Goal: Task Accomplishment & Management: Manage account settings

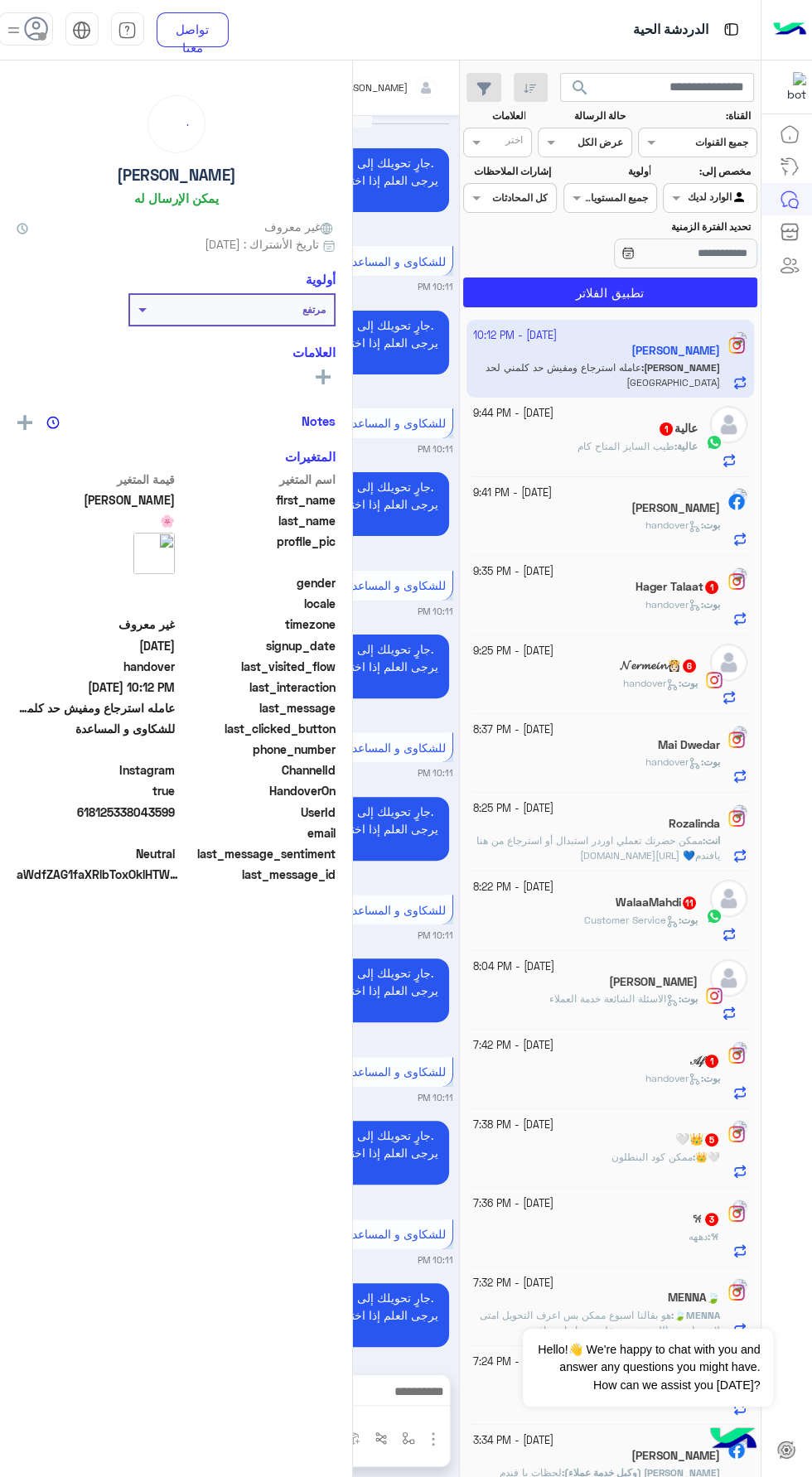
scroll to position [1218, 0]
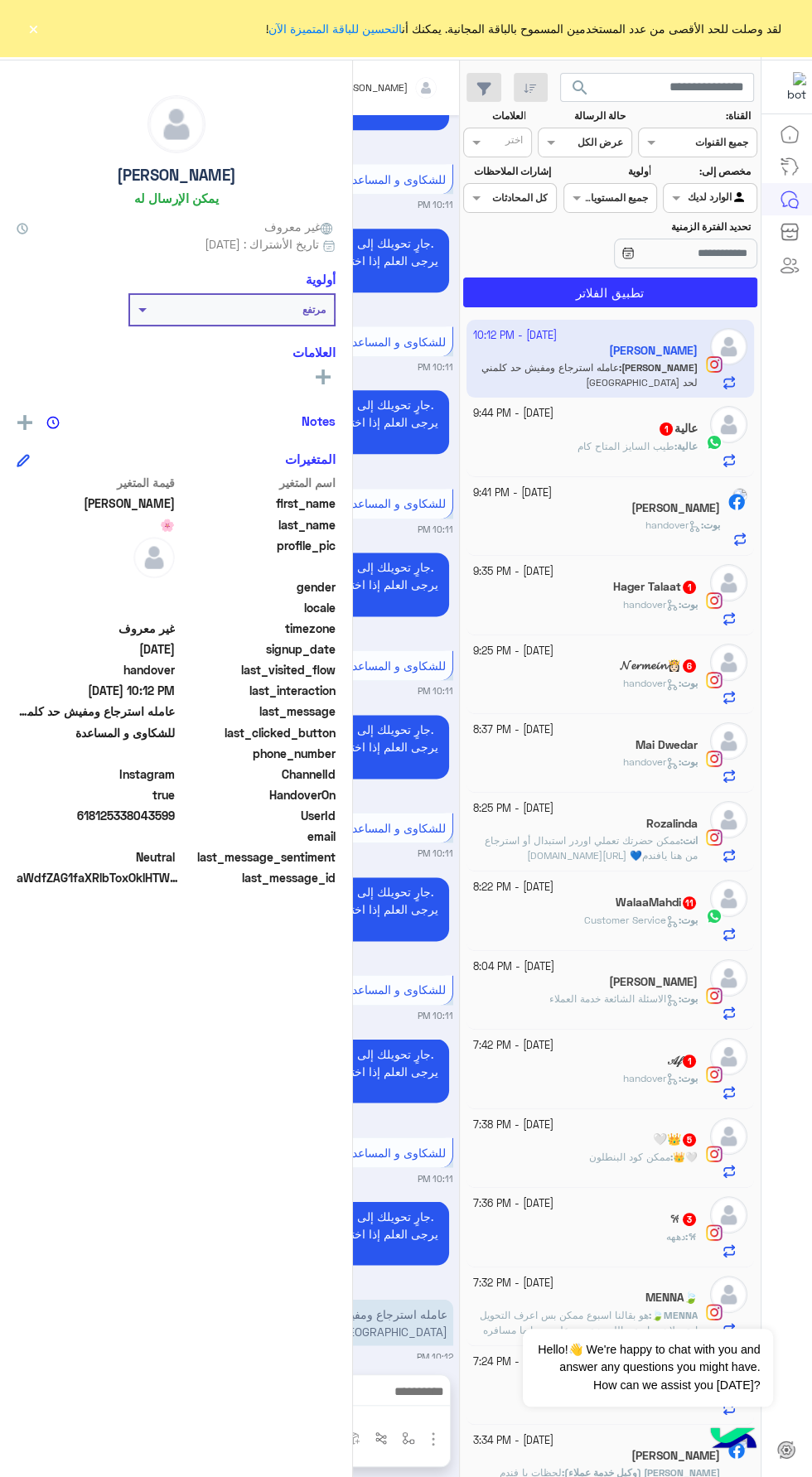
click at [45, 40] on div "لقد وصلت للحد الأقصى من عدد المستخدمين المسموح بالباقة المجانية. يمكنك أن التحس…" at bounding box center [406, 28] width 812 height 57
click at [801, 862] on div at bounding box center [787, 798] width 52 height 1362
click at [63, 30] on div "لقد وصلت للحد الأقصى من عدد المستخدمين المسموح بالباقة المجانية. يمكنك أن التحس…" at bounding box center [406, 28] width 812 height 57
click at [804, 861] on div at bounding box center [787, 798] width 52 height 1362
click at [43, 36] on div "لقد وصلت للحد الأقصى من عدد المستخدمين المسموح بالباقة المجانية. يمكنك أن التحس…" at bounding box center [406, 28] width 812 height 57
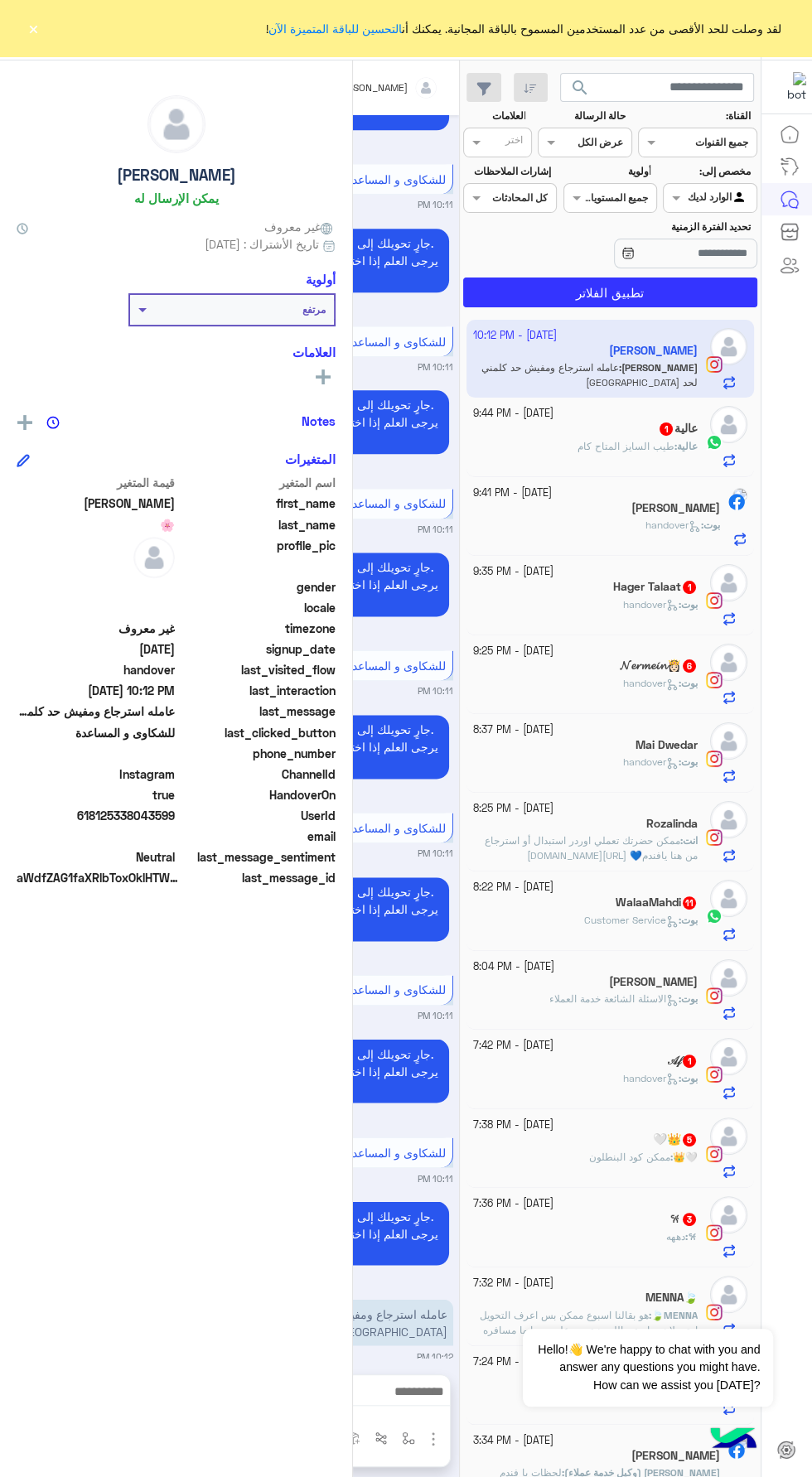
click at [43, 38] on div "لقد وصلت للحد الأقصى من عدد المستخدمين المسموح بالباقة المجانية. يمكنك أن التحس…" at bounding box center [406, 28] width 812 height 57
click at [43, 36] on div "لقد وصلت للحد الأقصى من عدد المستخدمين المسموح بالباقة المجانية. يمكنك أن التحس…" at bounding box center [406, 28] width 812 height 57
click at [68, 69] on div "sarah 🌸 يمكن الإرسال له غير معروف تاريخ الأشتراك : 09/04/2025 أولوية مرتفع العل…" at bounding box center [176, 766] width 352 height 1411
click at [41, 25] on div "لقد وصلت للحد الأقصى من عدد المستخدمين المسموح بالباقة المجانية. يمكنك أن التحس…" at bounding box center [406, 28] width 812 height 57
click at [43, 36] on div "لقد وصلت للحد الأقصى من عدد المستخدمين المسموح بالباقة المجانية. يمكنك أن التحس…" at bounding box center [406, 28] width 812 height 57
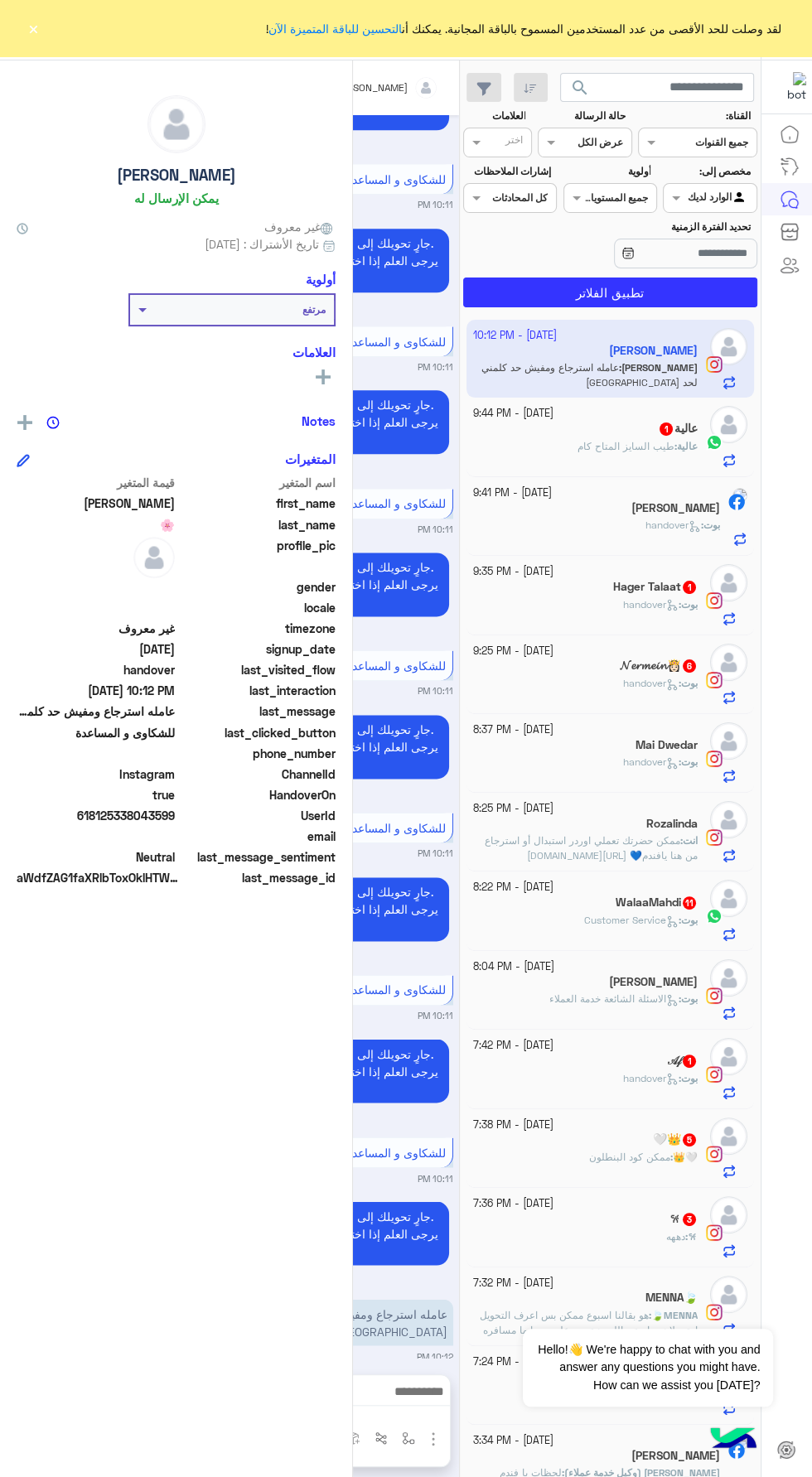
click at [43, 36] on div "لقد وصلت للحد الأقصى من عدد المستخدمين المسموح بالباقة المجانية. يمكنك أن التحس…" at bounding box center [406, 28] width 812 height 57
click at [14, 34] on div "لقد وصلت للحد الأقصى من عدد المستخدمين المسموح بالباقة المجانية. يمكنك أن التحس…" at bounding box center [406, 28] width 812 height 57
click at [44, 38] on div "لقد وصلت للحد الأقصى من عدد المستخدمين المسموح بالباقة المجانية. يمكنك أن التحس…" at bounding box center [406, 28] width 812 height 57
click at [39, 28] on button "×" at bounding box center [33, 28] width 17 height 17
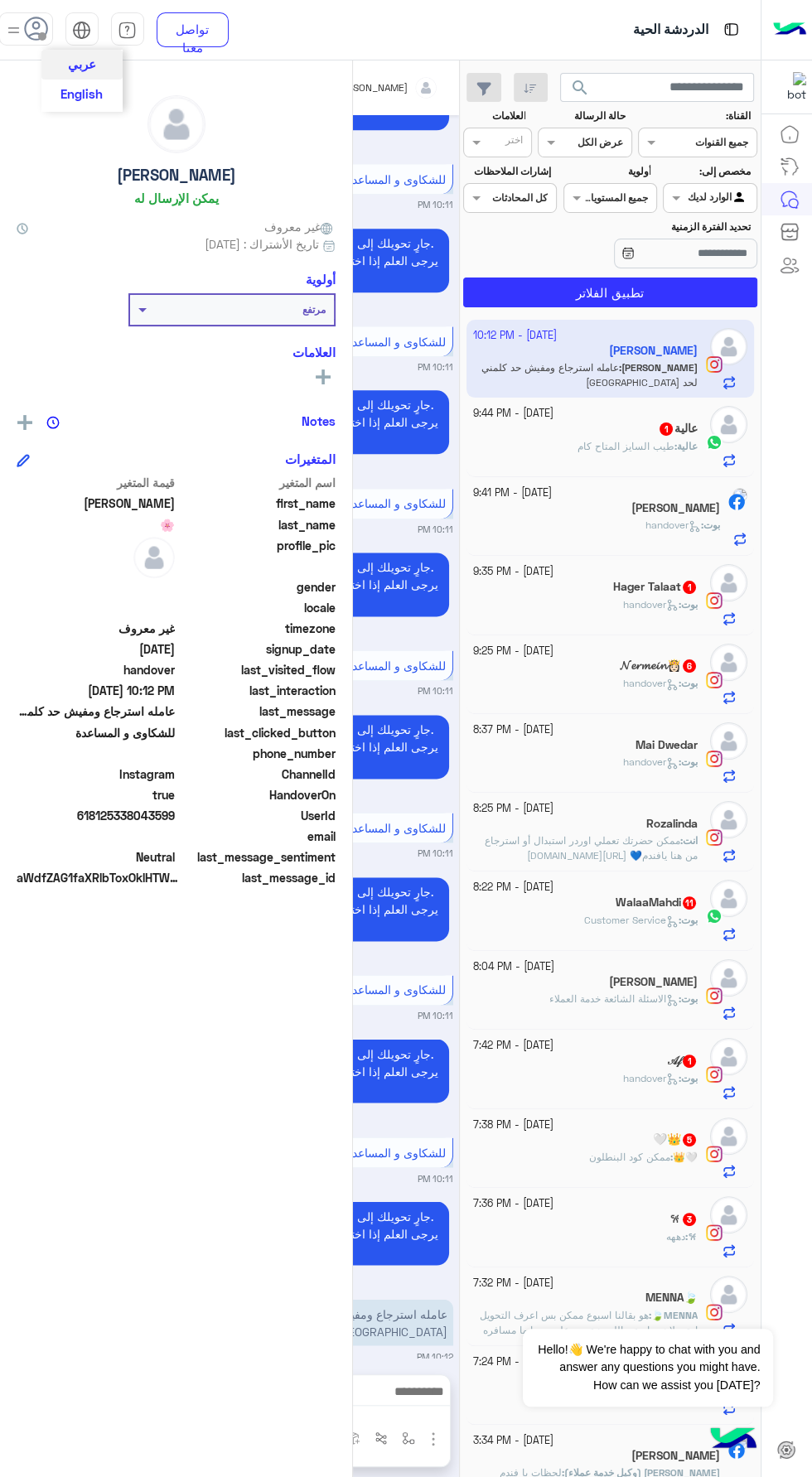
click at [73, 29] on img at bounding box center [81, 30] width 19 height 19
click at [43, 36] on span at bounding box center [42, 37] width 8 height 8
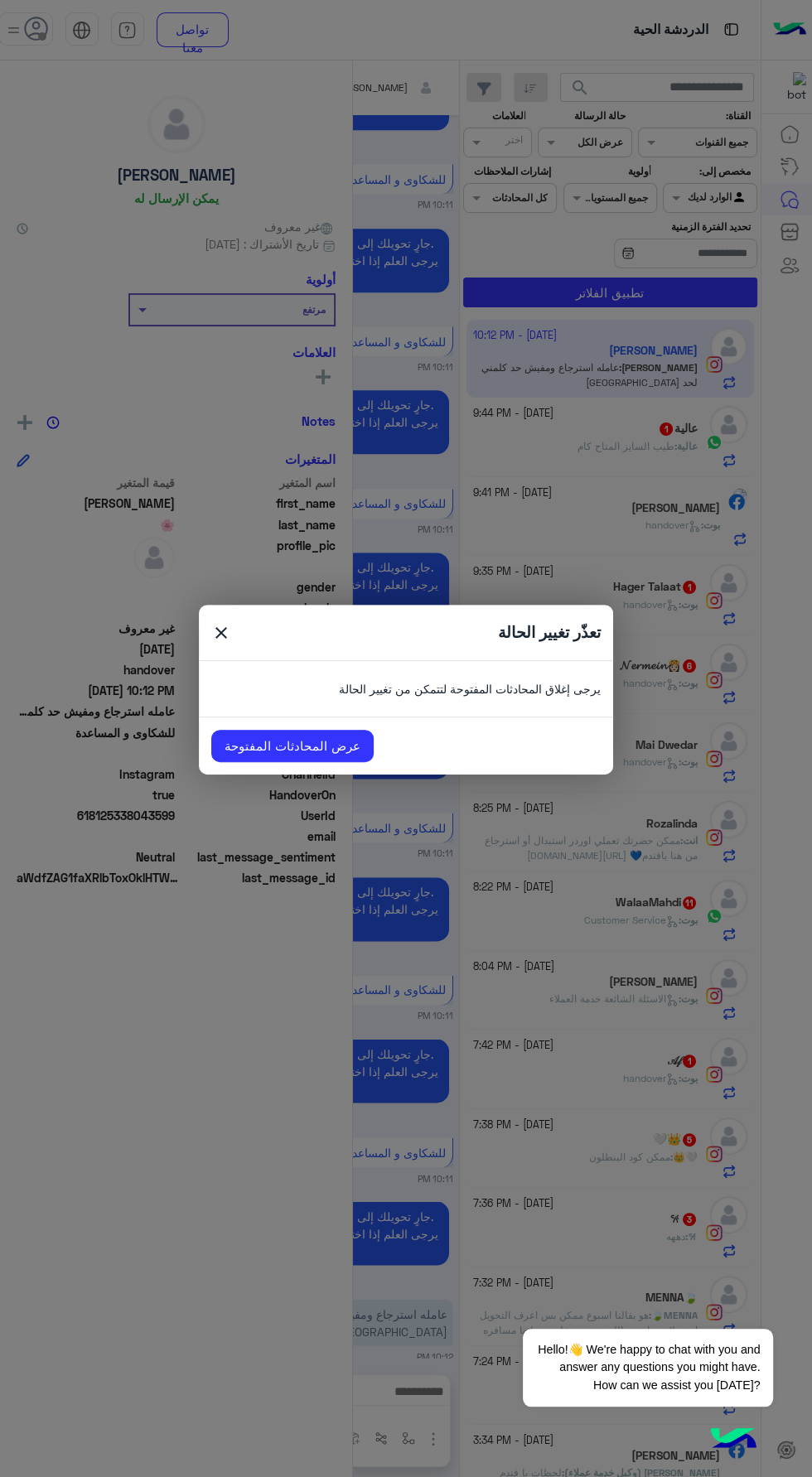
click at [48, 115] on modal-container "تعذّر تغيير الحالة close يرجى إغلاق المحادثات المفتوحة لتتمكن من تغيير الحالة ع…" at bounding box center [406, 738] width 812 height 1477
click at [230, 640] on span "close" at bounding box center [222, 635] width 20 height 25
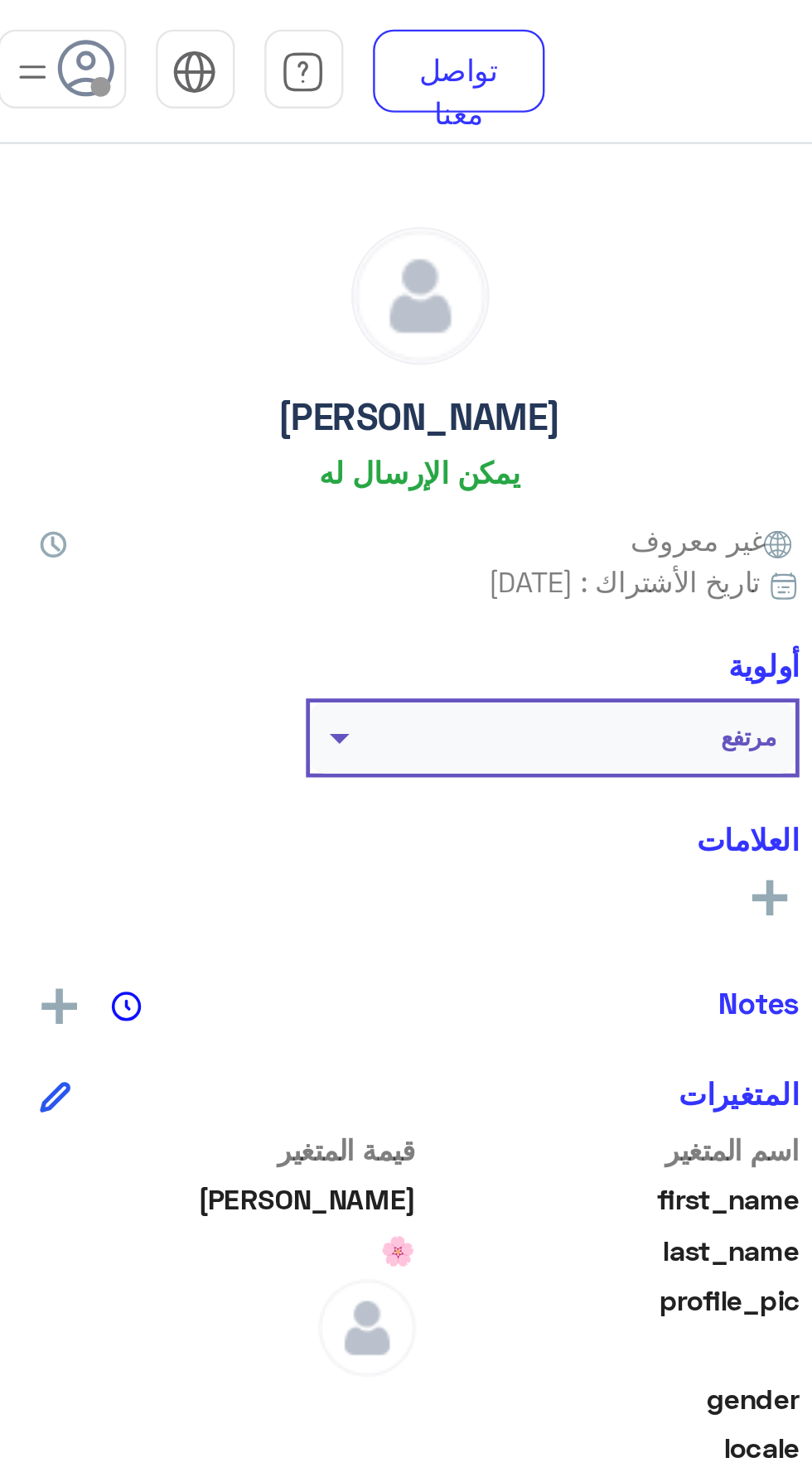
click at [42, 34] on span at bounding box center [42, 37] width 8 height 8
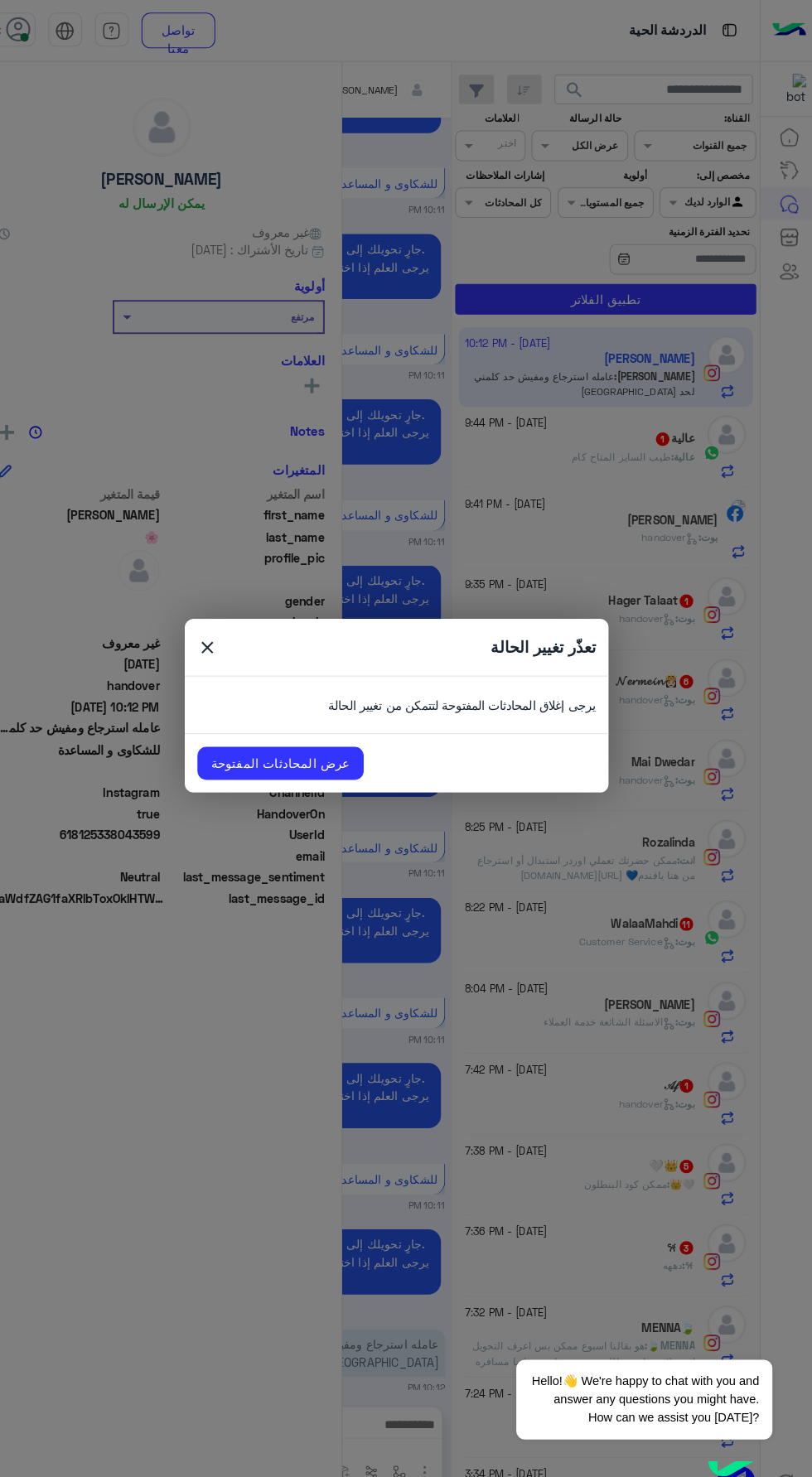
click at [222, 639] on span "close" at bounding box center [222, 635] width 20 height 25
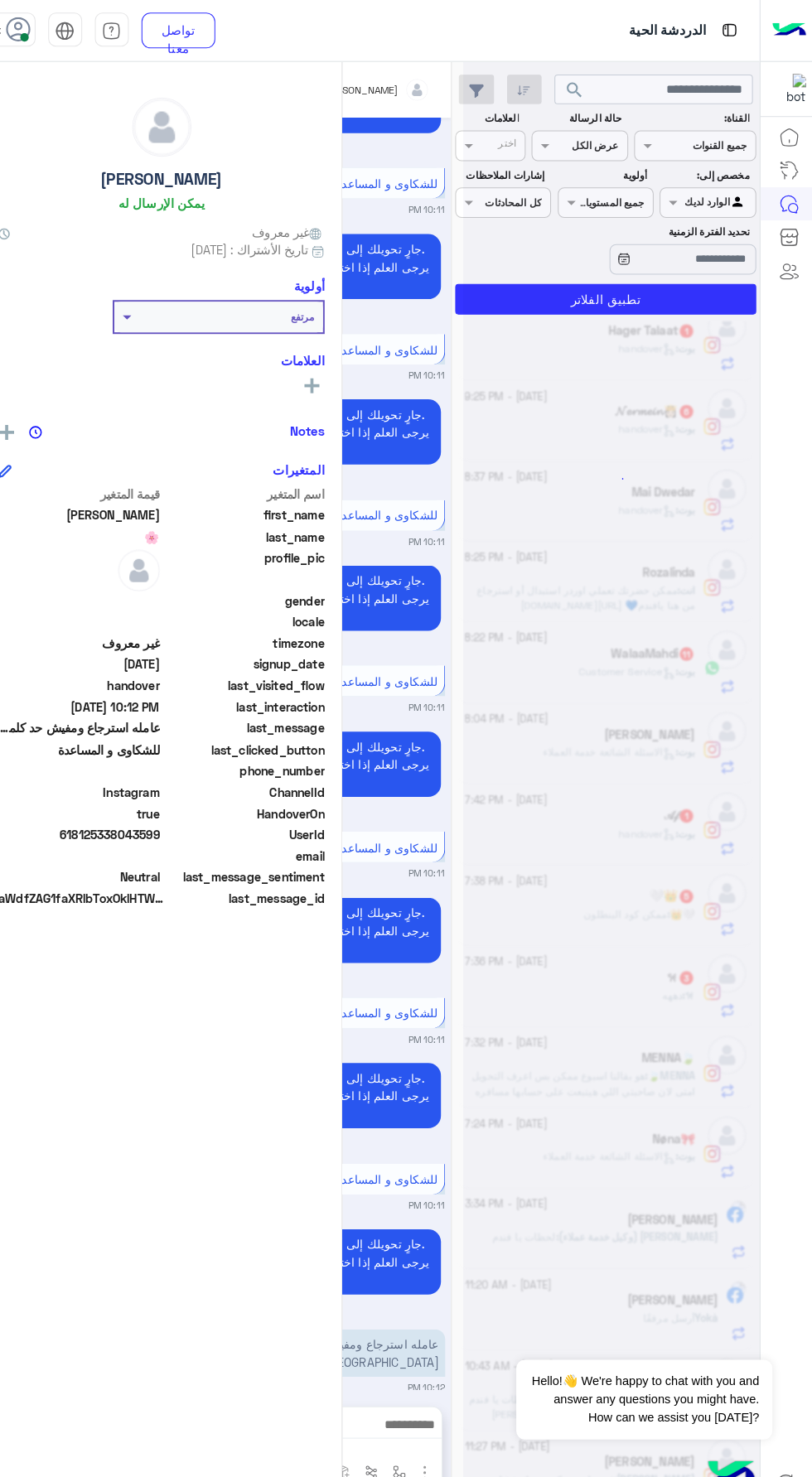
scroll to position [8, 0]
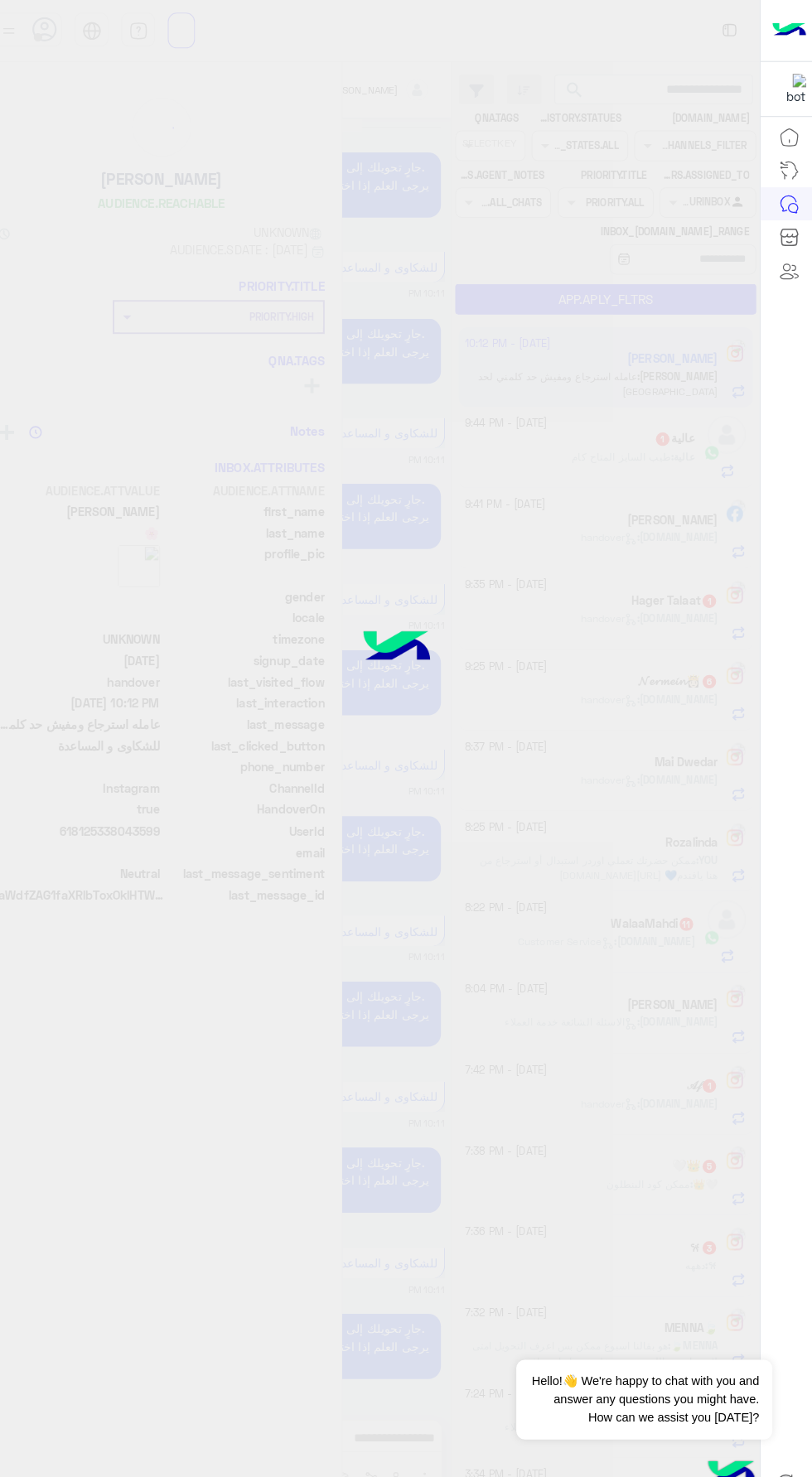
scroll to position [1204, 0]
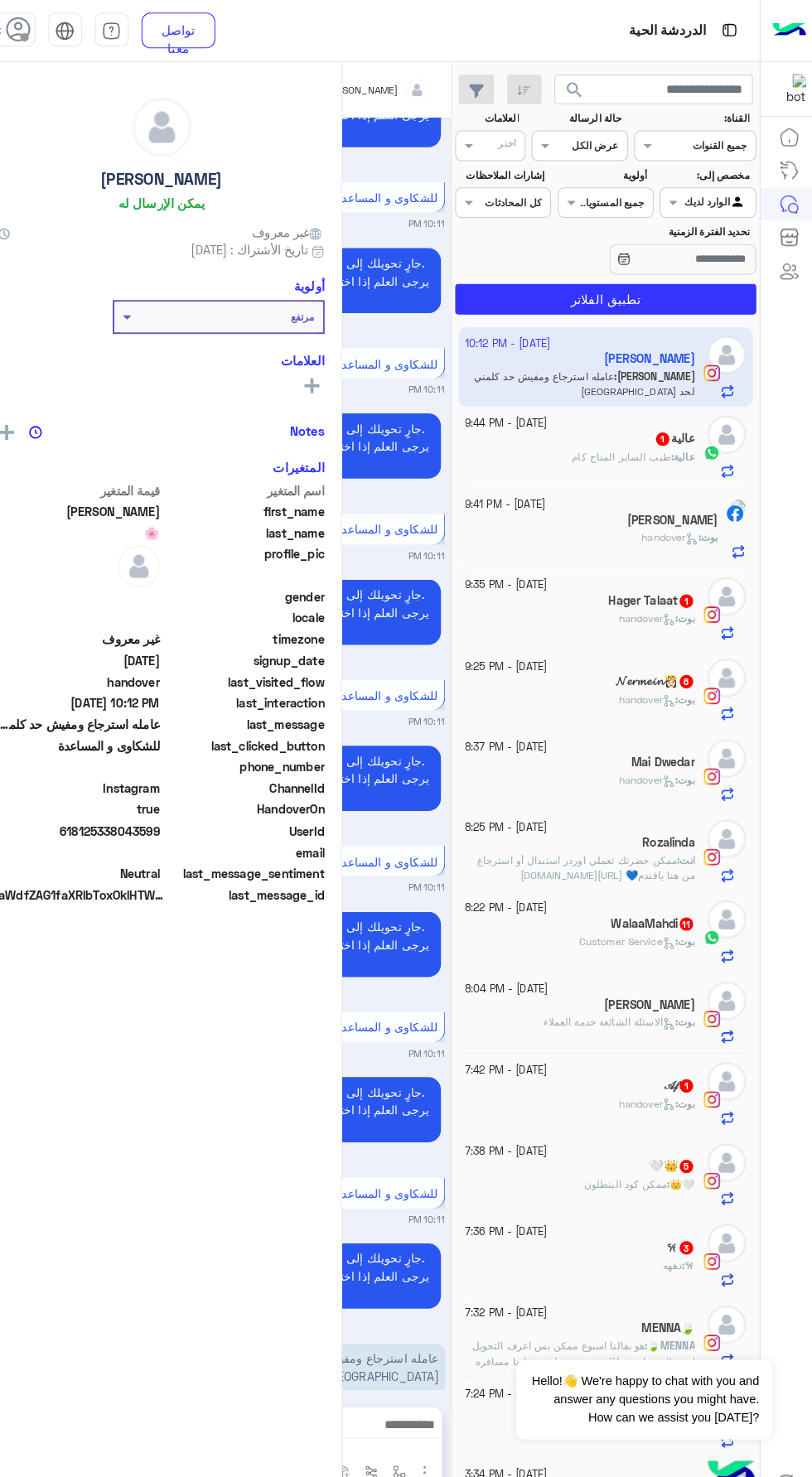
click at [56, 36] on div "تواصل معنا مركز المساعدة عربي English" at bounding box center [120, 30] width 266 height 60
click at [43, 36] on span at bounding box center [42, 37] width 8 height 8
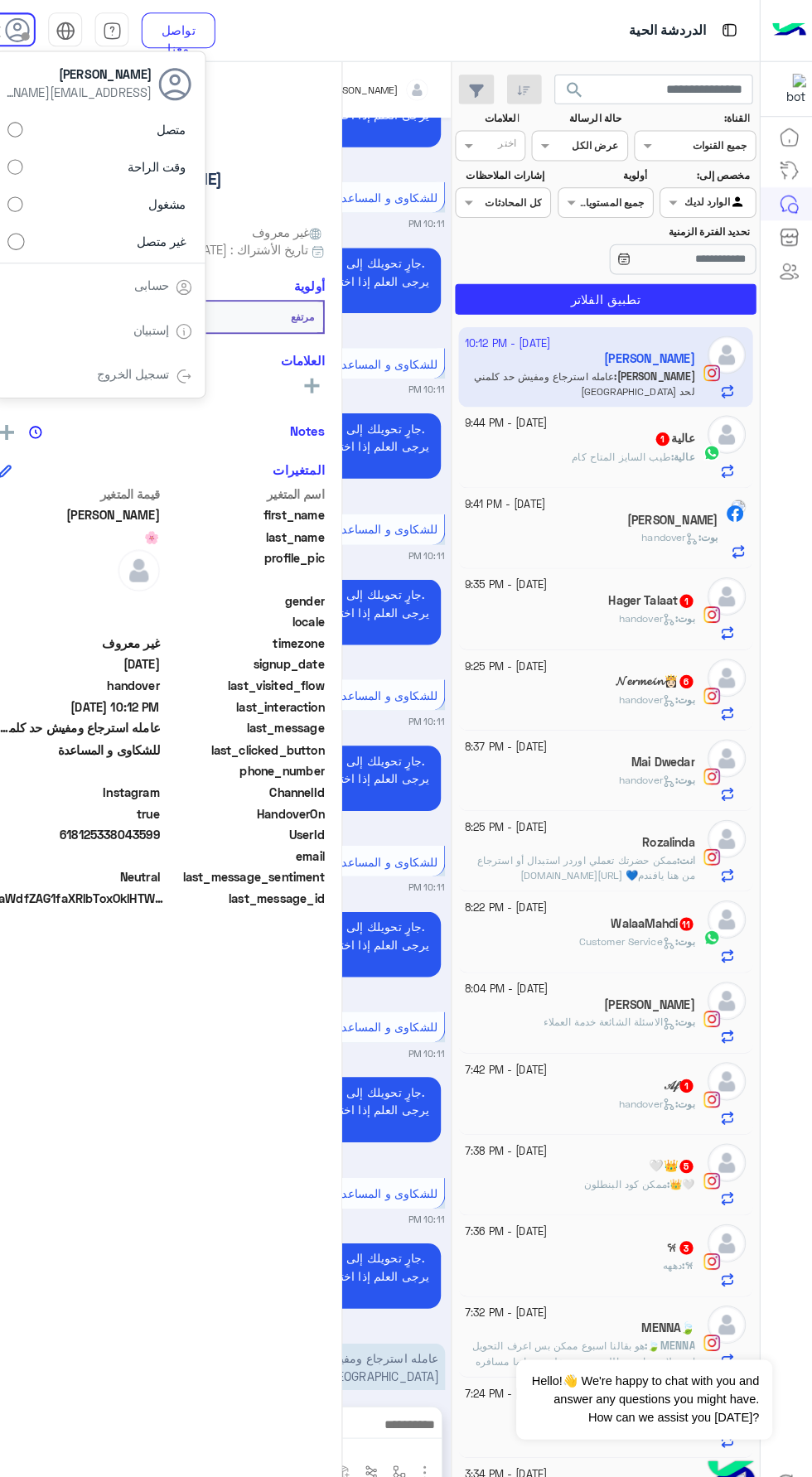
click at [288, 524] on span "last_name" at bounding box center [256, 525] width 158 height 18
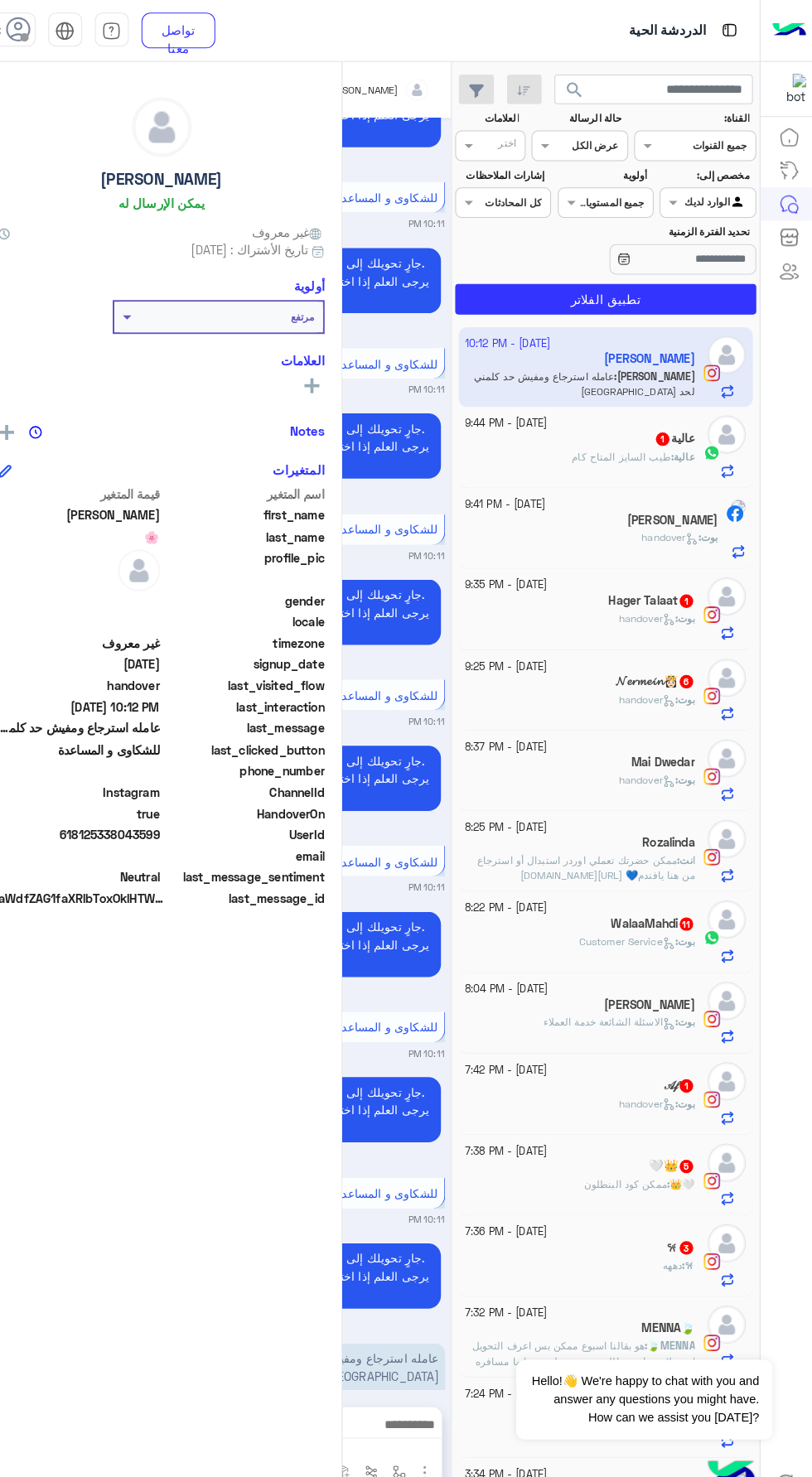
click at [43, 37] on span at bounding box center [42, 37] width 8 height 8
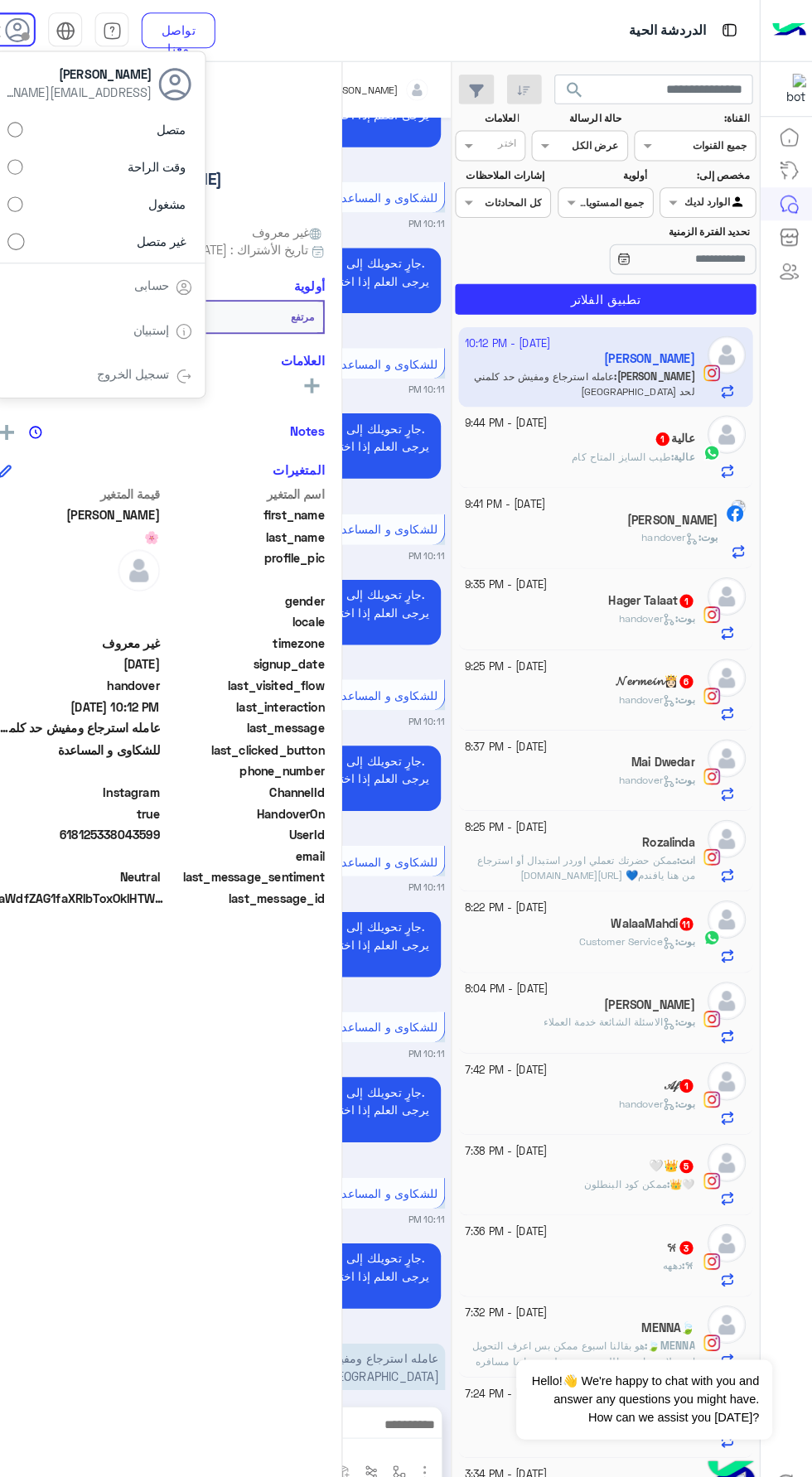
click at [410, 391] on div "[DATE] جارٍ تحويلك إلى [DATE] مسؤولي خدمة العملاء الآن. يرجى العلم إذا اخترت ال…" at bounding box center [326, 737] width 265 height 1242
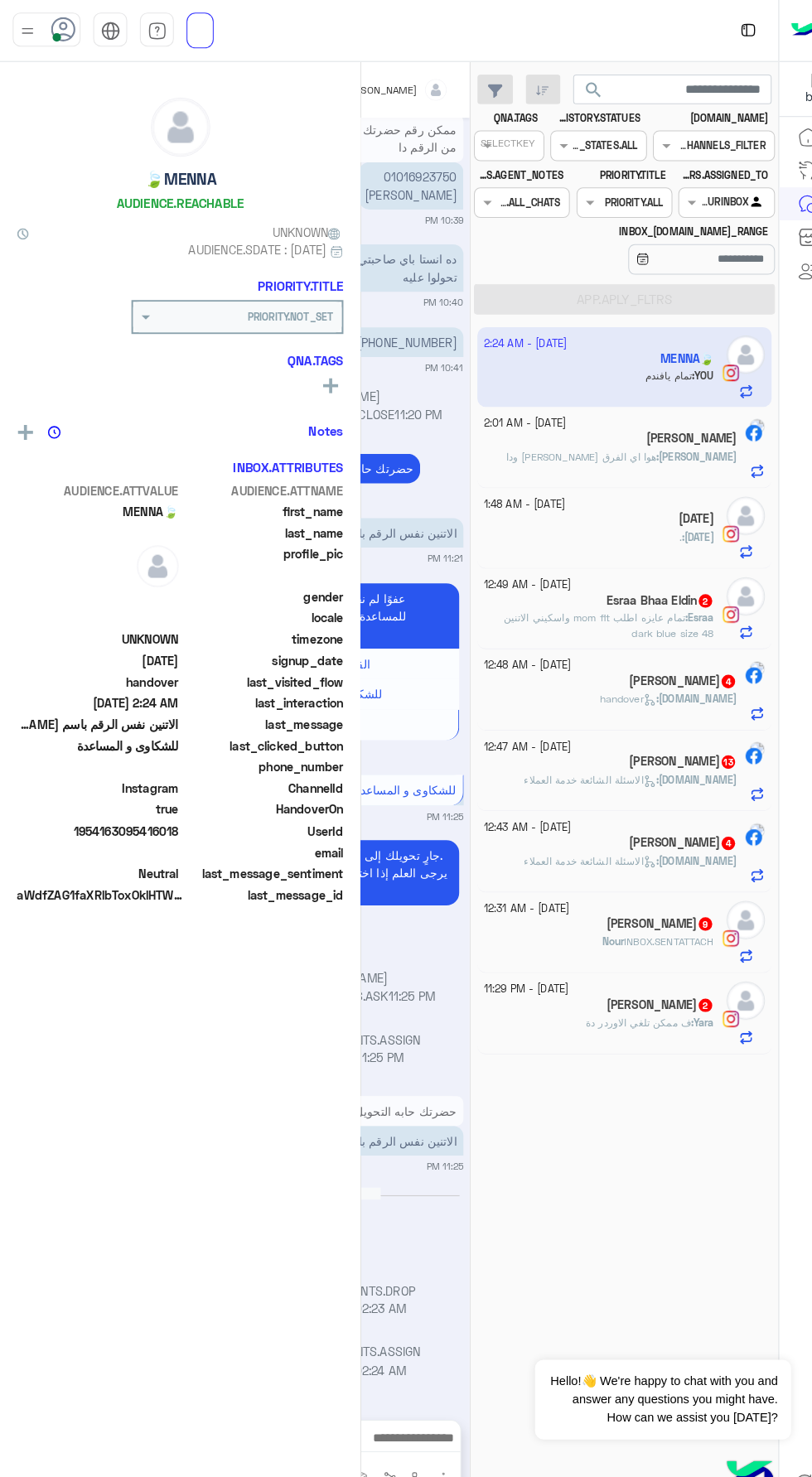
click at [50, 27] on icon at bounding box center [62, 29] width 25 height 25
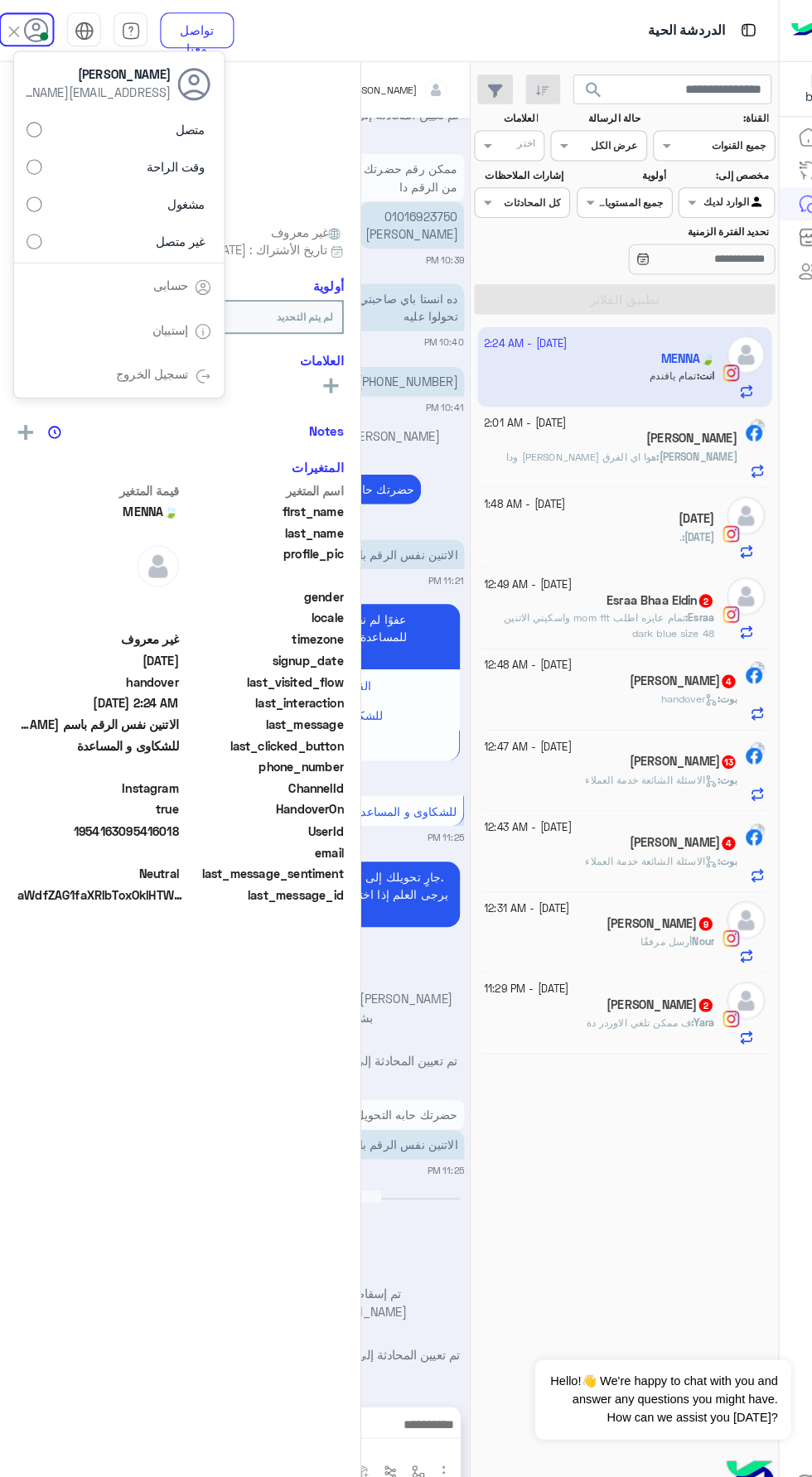
scroll to position [1342, 0]
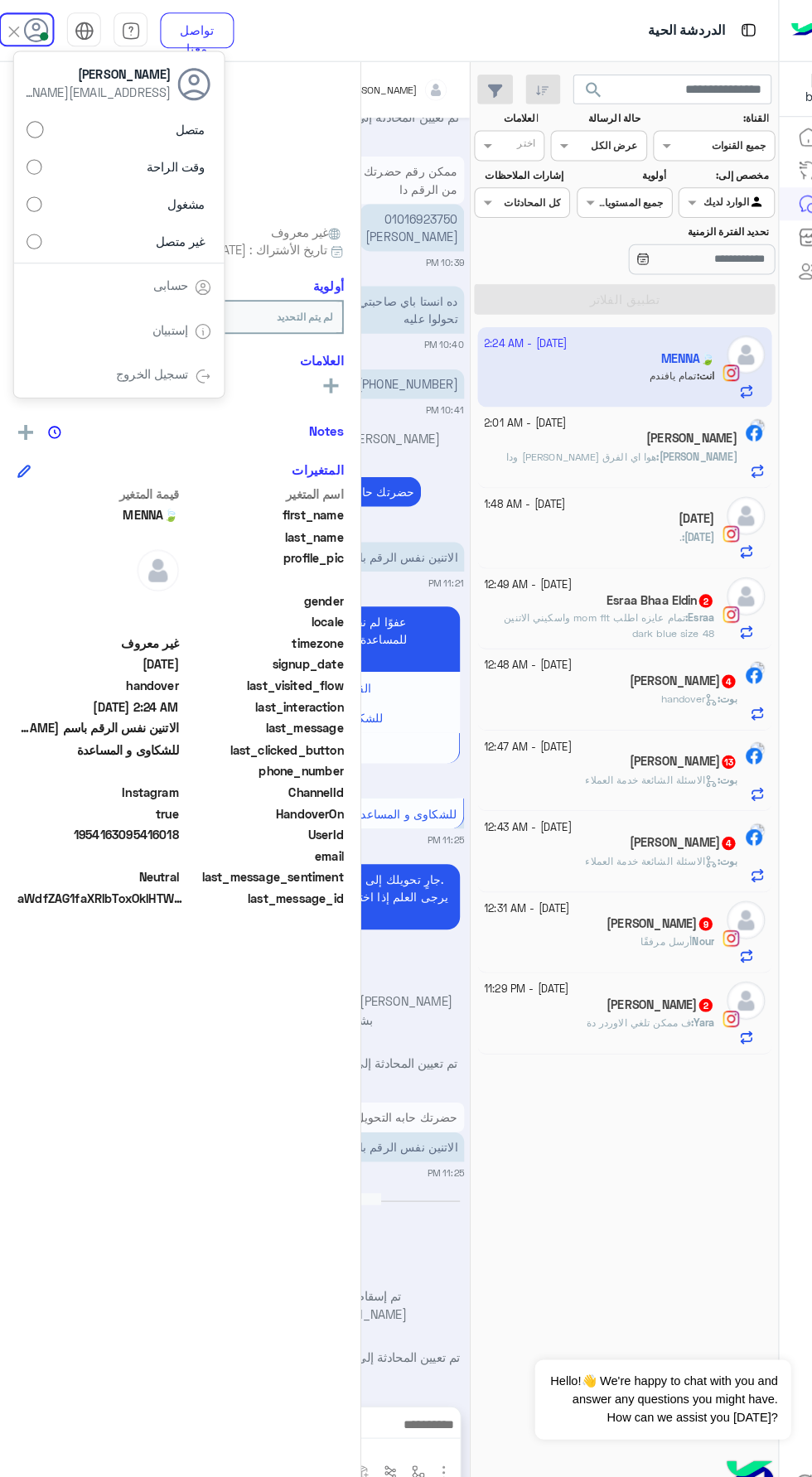
click at [23, 234] on div "متصل وقت الراحة مشغول غير متصل" at bounding box center [115, 185] width 206 height 146
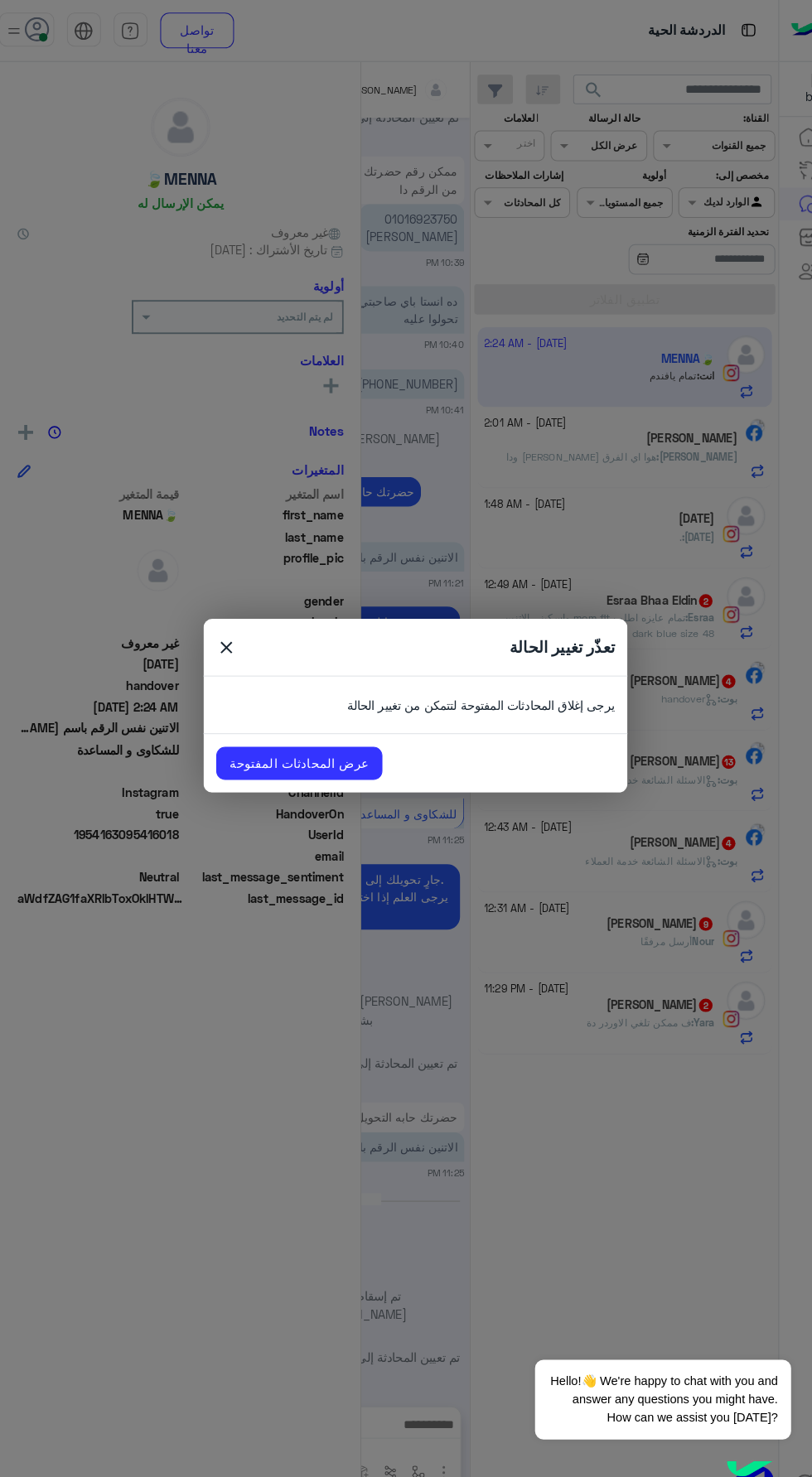
click at [230, 633] on span "close" at bounding box center [222, 635] width 20 height 25
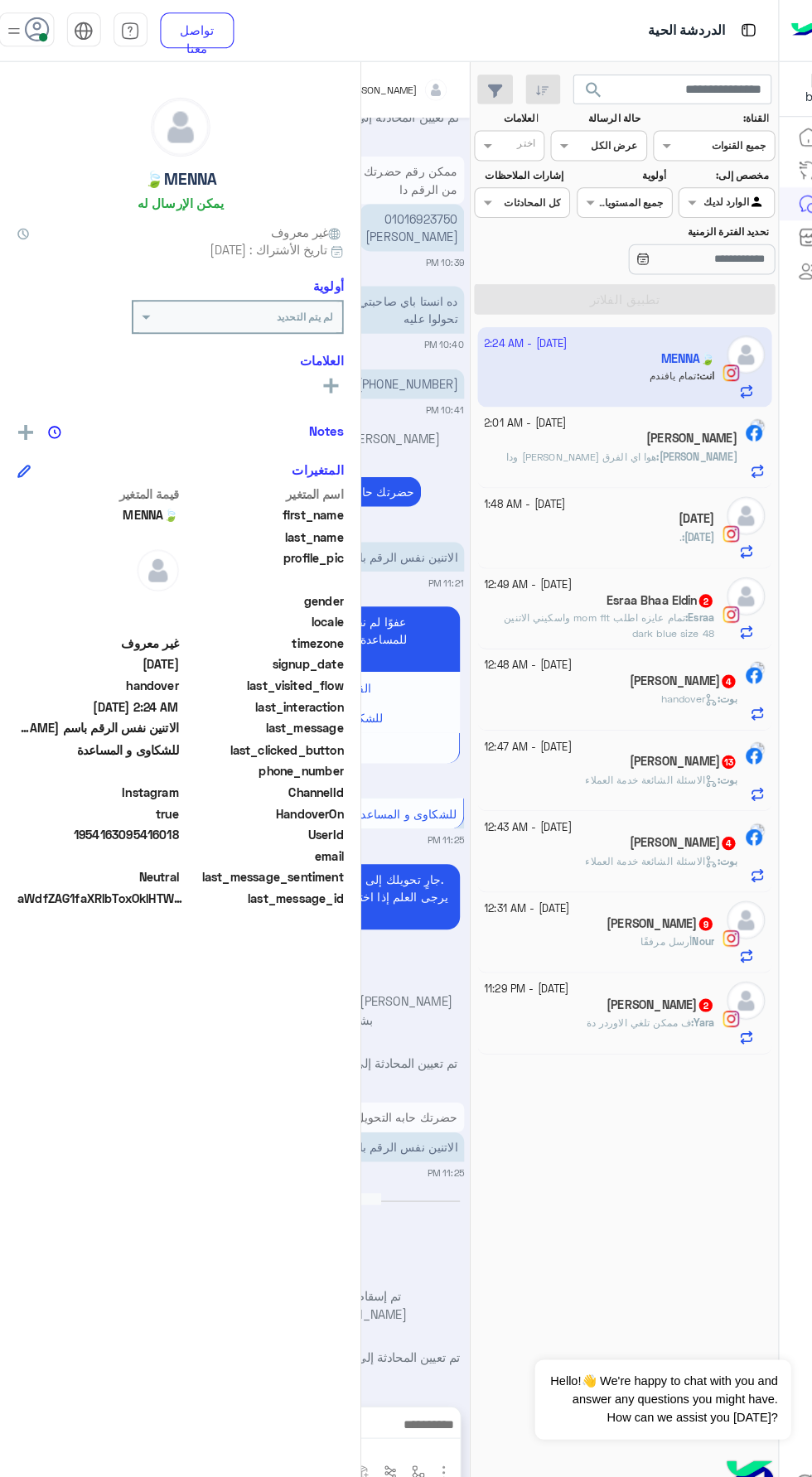
click at [14, 20] on img at bounding box center [13, 30] width 21 height 21
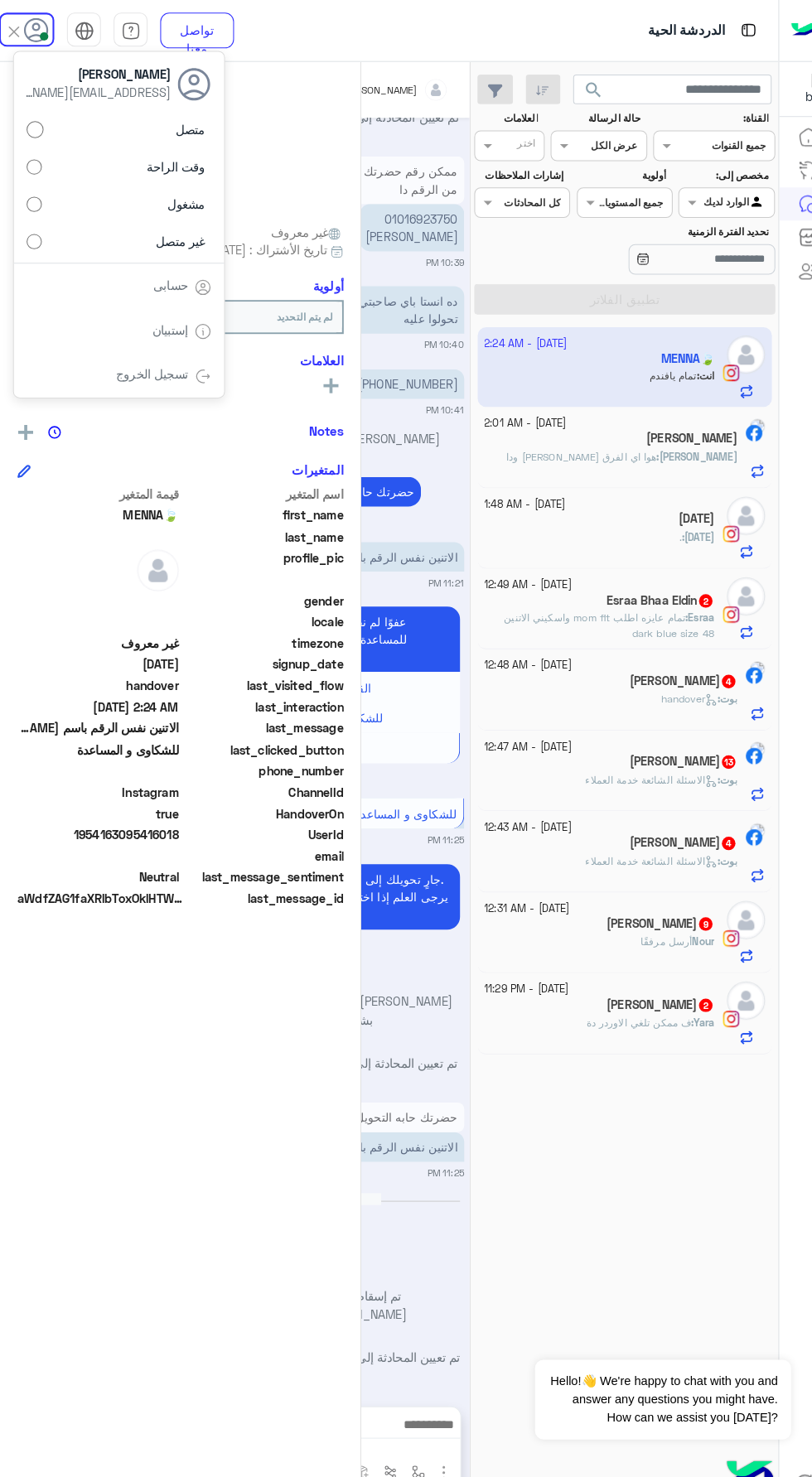
click at [29, 246] on label "غير متصل" at bounding box center [116, 236] width 181 height 30
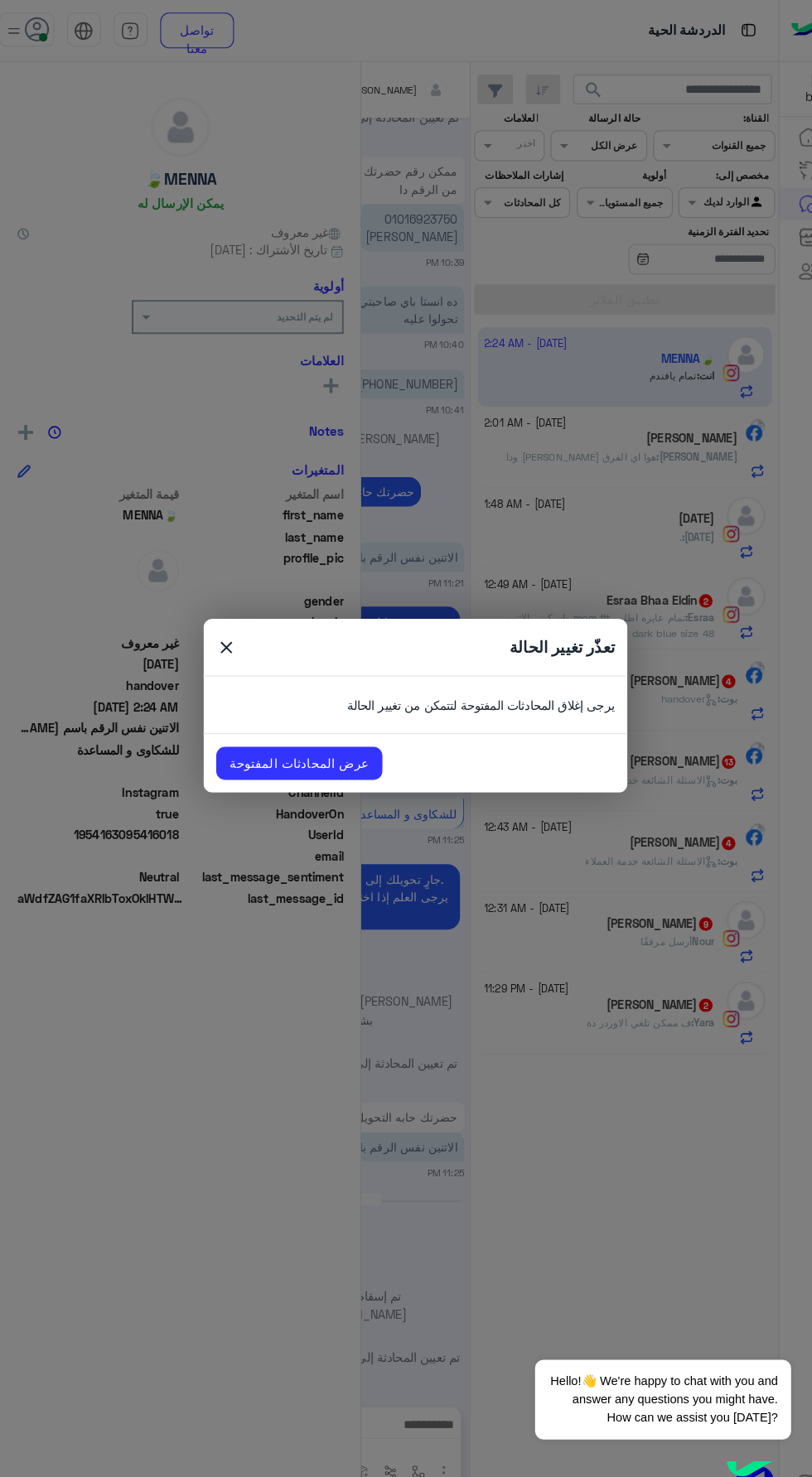
click at [216, 633] on span "close" at bounding box center [222, 635] width 20 height 25
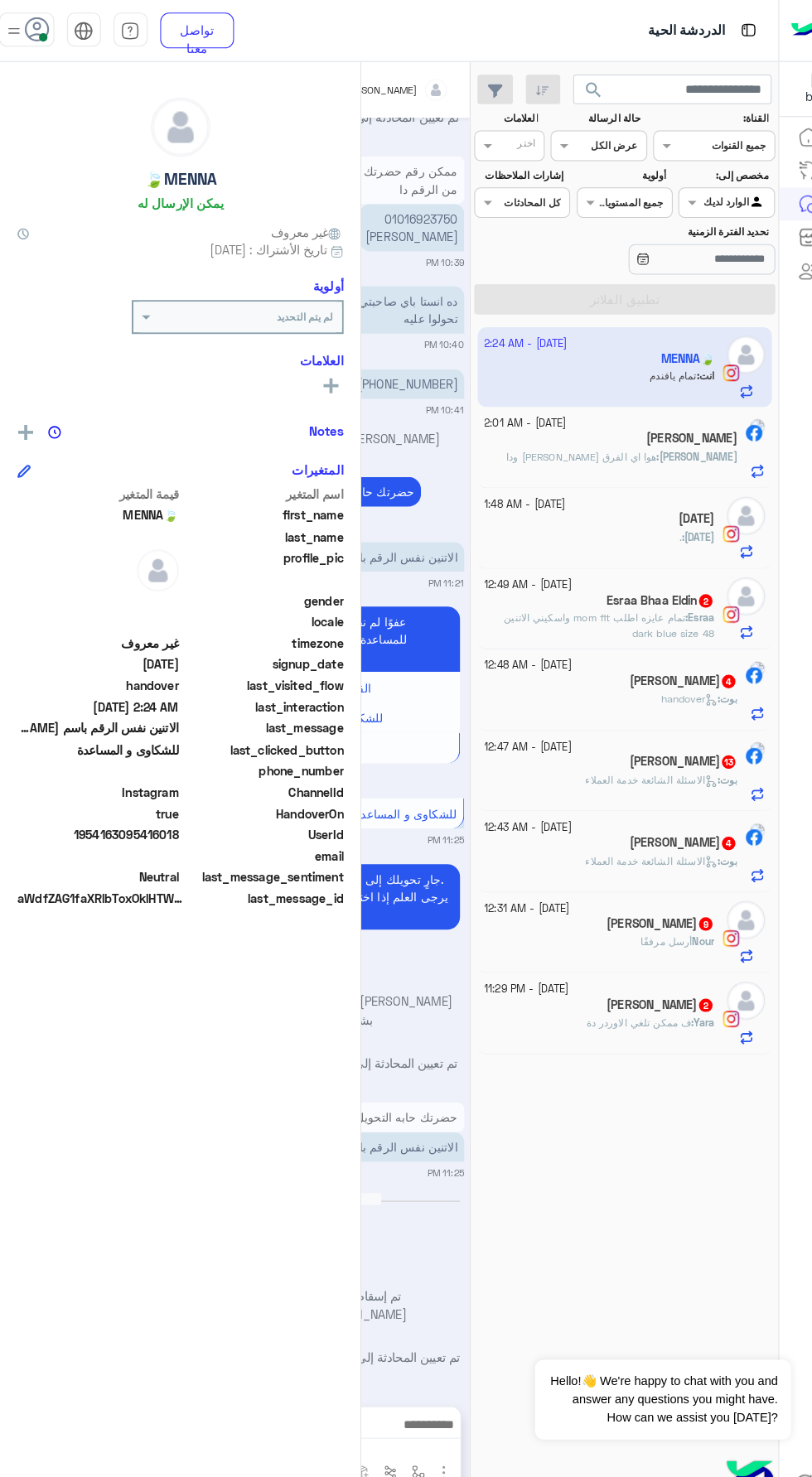
click at [18, 28] on img at bounding box center [13, 30] width 21 height 21
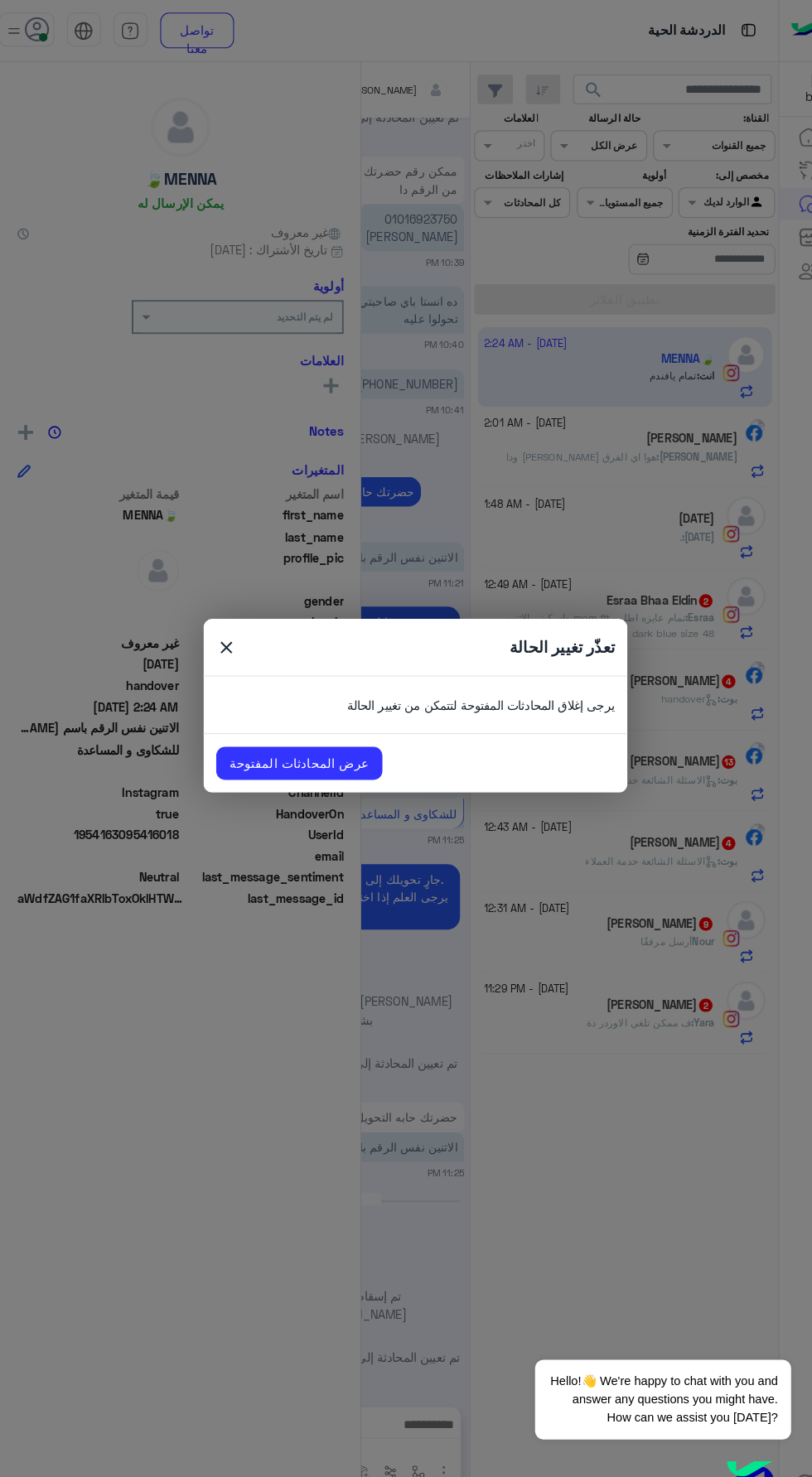
click at [214, 628] on span "close" at bounding box center [222, 635] width 20 height 25
